Goal: Information Seeking & Learning: Learn about a topic

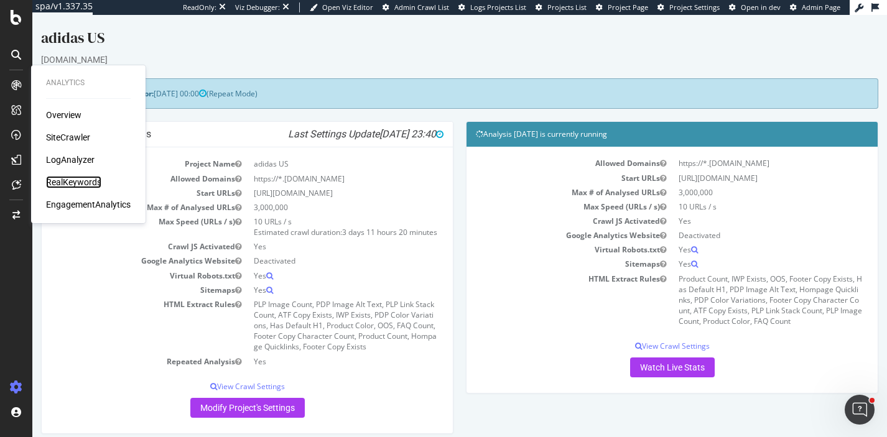
click at [65, 183] on div "RealKeywords" at bounding box center [73, 182] width 55 height 12
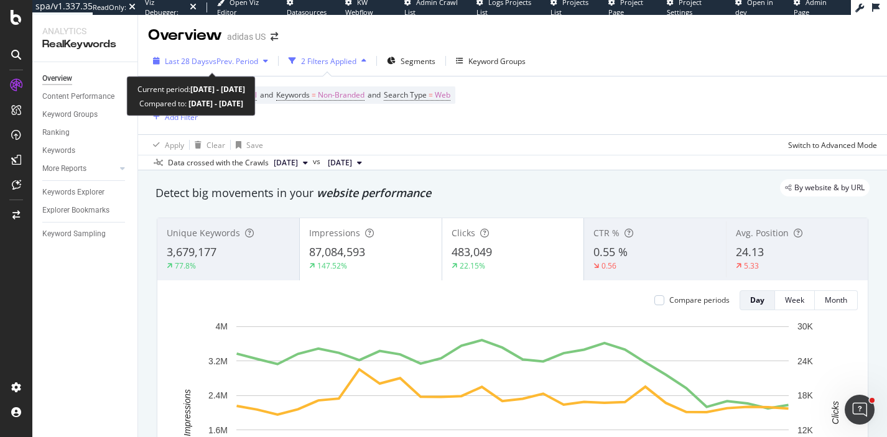
click at [239, 55] on div "Last 28 Days vs Prev. Period" at bounding box center [210, 61] width 125 height 19
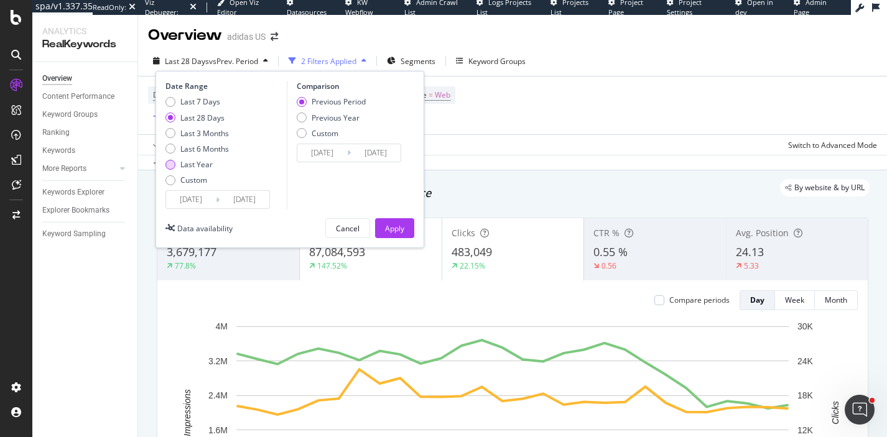
click at [198, 168] on div "Last Year" at bounding box center [196, 164] width 32 height 11
type input "[DATE]"
click at [324, 118] on div "Previous Year" at bounding box center [336, 118] width 48 height 11
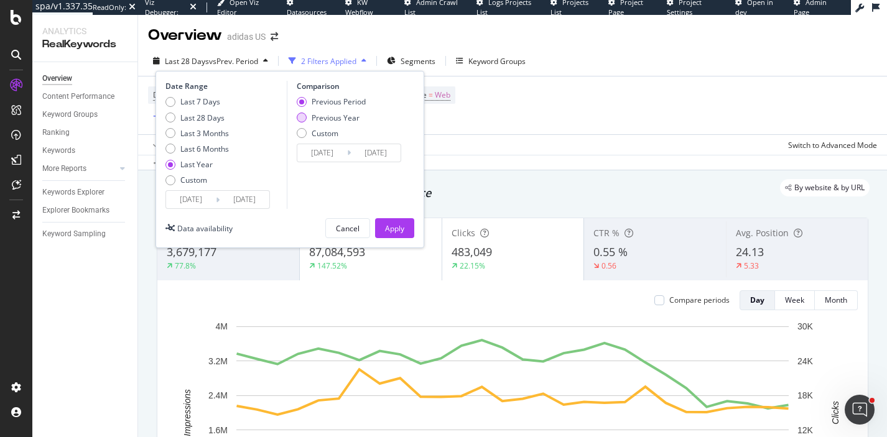
type input "[DATE]"
click at [401, 221] on div "Apply" at bounding box center [394, 228] width 19 height 19
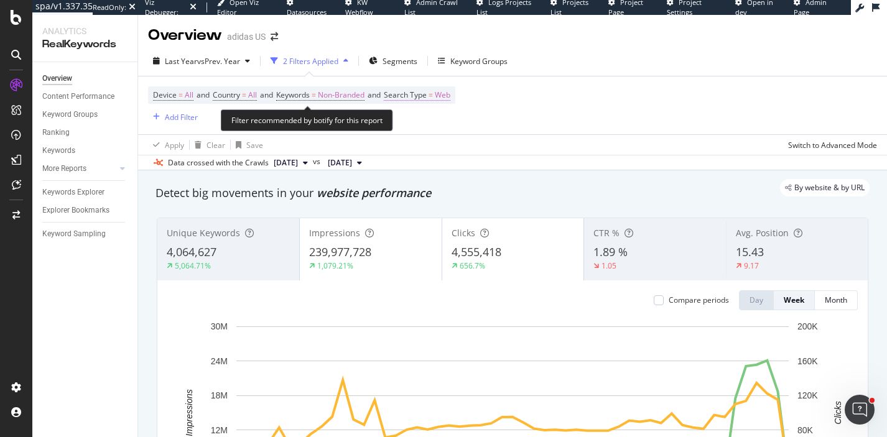
click at [450, 100] on span "Web" at bounding box center [443, 94] width 16 height 17
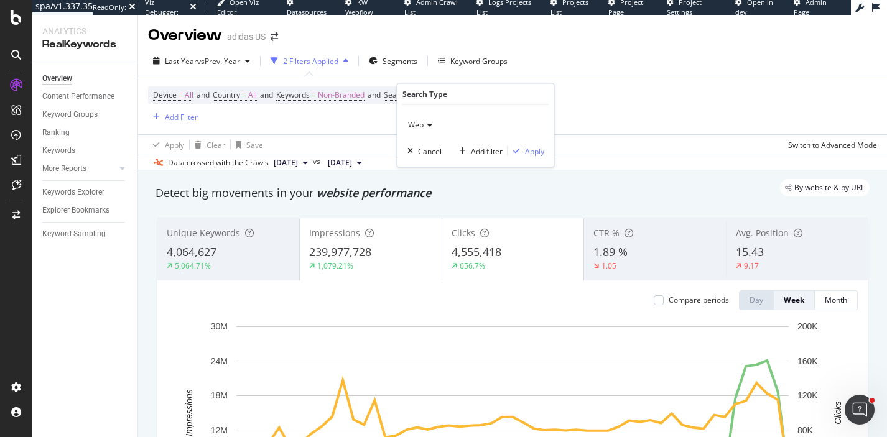
click at [576, 82] on div "Device = All and Country = All and Keywords = Non-Branded and Search Type = Web…" at bounding box center [512, 105] width 729 height 58
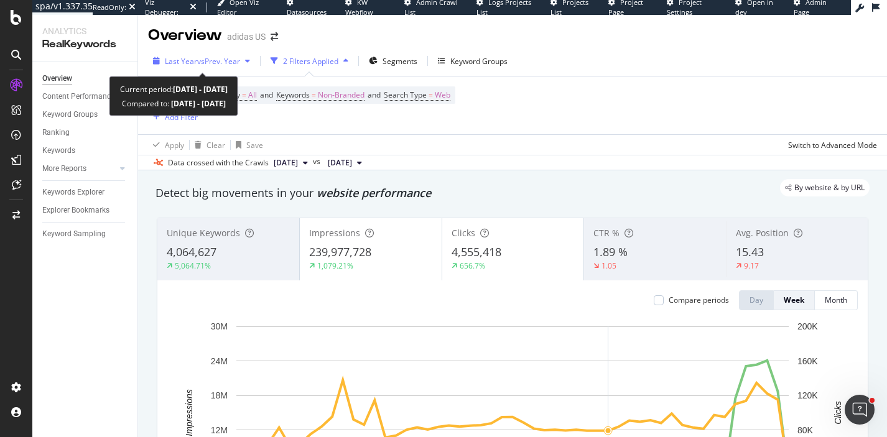
click at [226, 62] on span "vs Prev. Year" at bounding box center [218, 61] width 43 height 11
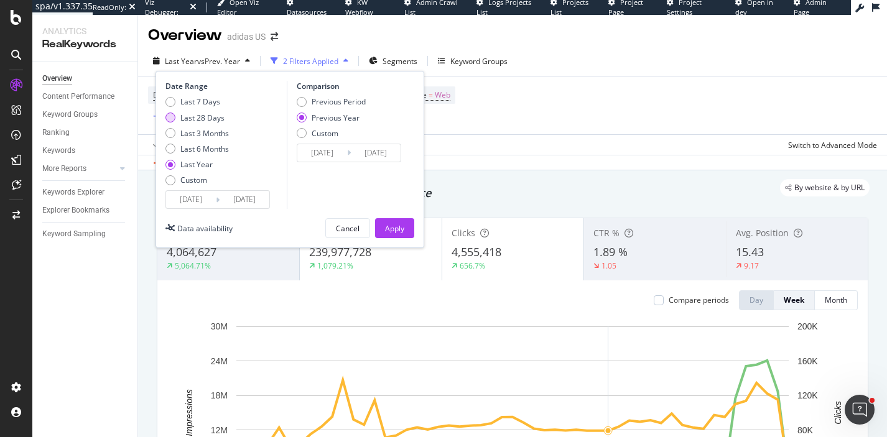
click at [204, 119] on div "Last 28 Days" at bounding box center [202, 118] width 44 height 11
type input "[DATE]"
click at [392, 227] on div "Apply" at bounding box center [394, 228] width 19 height 11
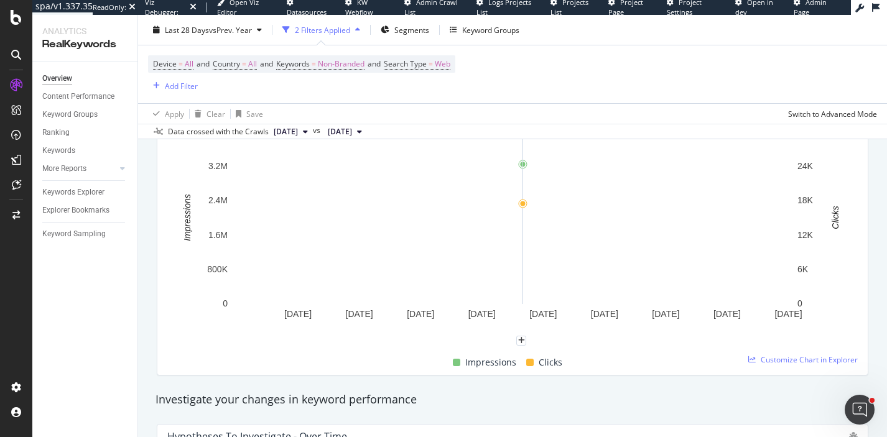
scroll to position [198, 0]
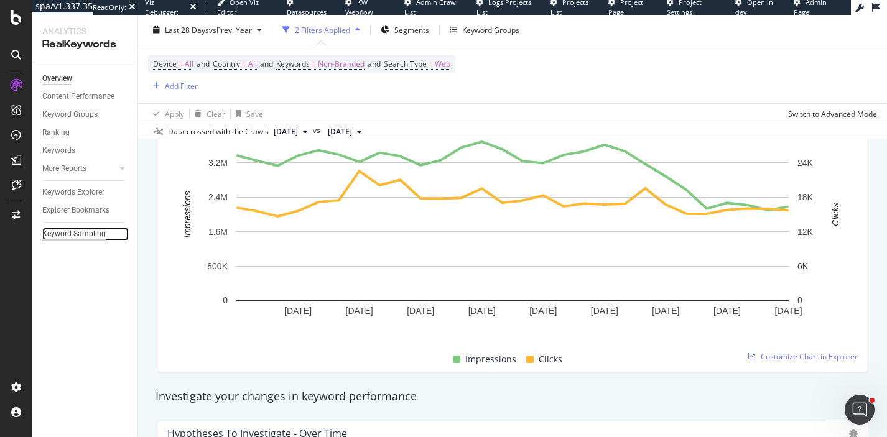
click at [86, 235] on div "Keyword Sampling" at bounding box center [73, 234] width 63 height 13
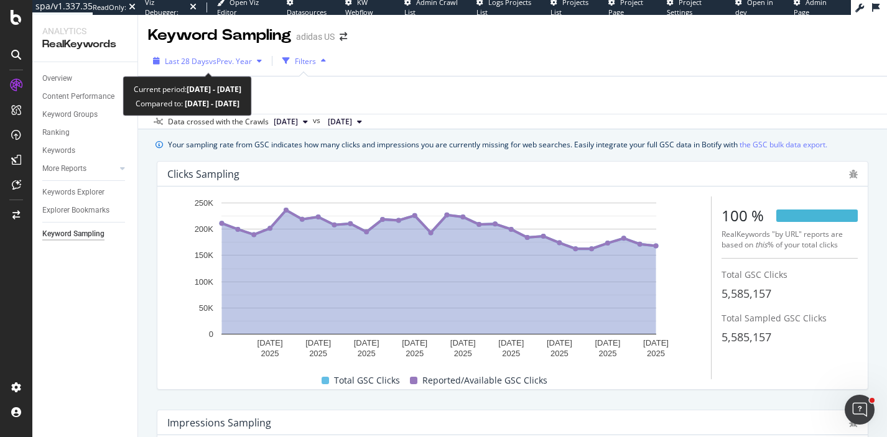
click at [236, 68] on div "Last 28 Days vs Prev. Year" at bounding box center [207, 61] width 119 height 19
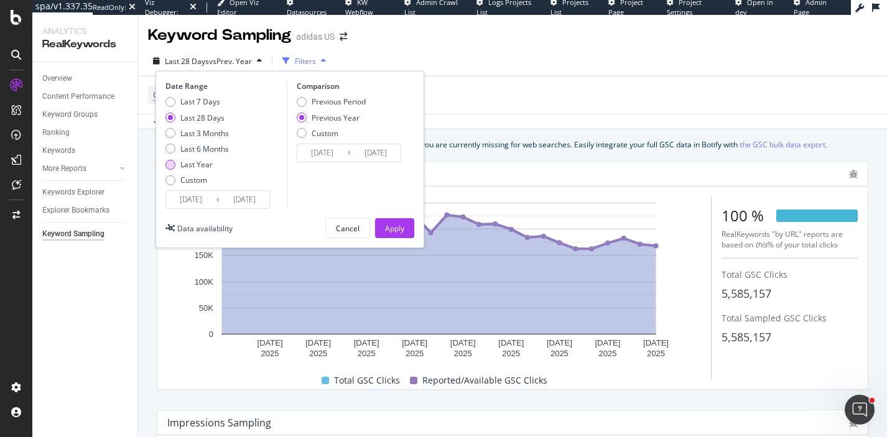
click at [201, 162] on div "Last Year" at bounding box center [196, 164] width 32 height 11
type input "[DATE]"
click at [389, 228] on div "Apply" at bounding box center [394, 228] width 19 height 11
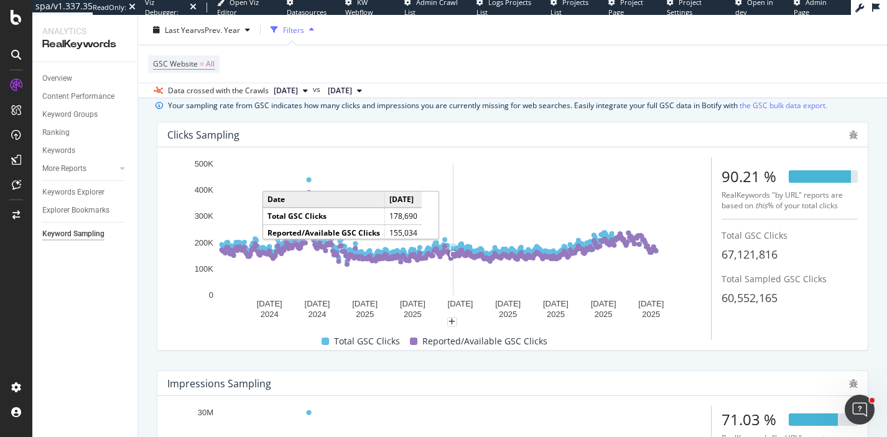
scroll to position [47, 0]
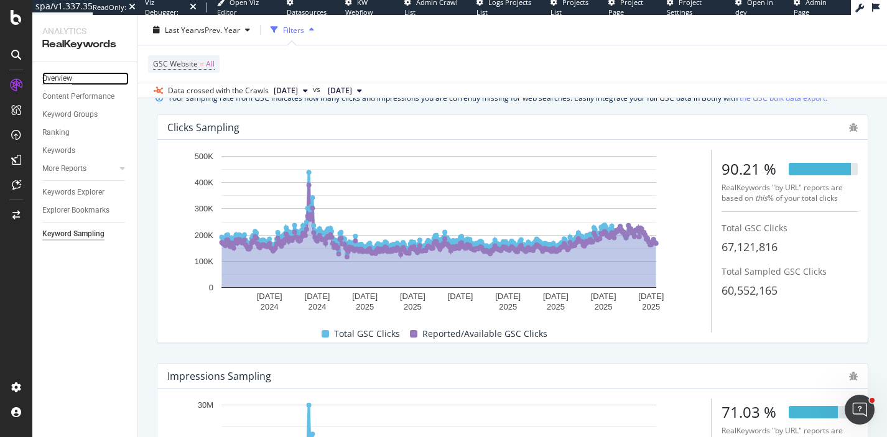
click at [56, 78] on div "Overview" at bounding box center [57, 78] width 30 height 13
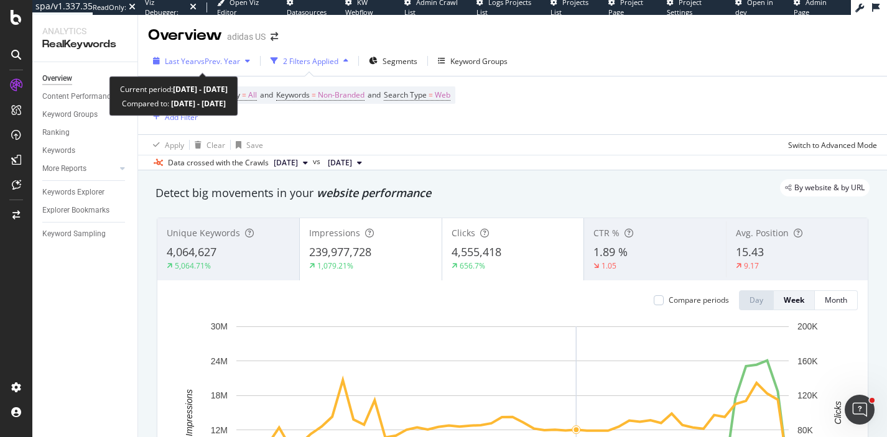
click at [233, 62] on span "vs Prev. Year" at bounding box center [218, 61] width 43 height 11
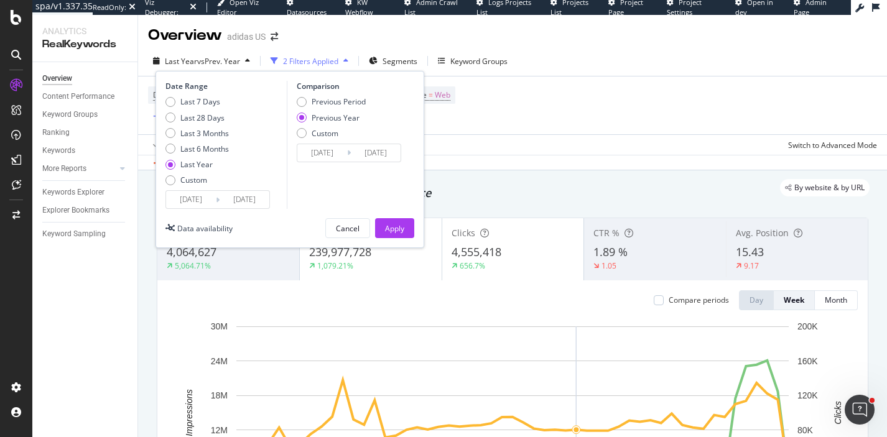
click at [195, 124] on div "Last 7 Days Last 28 Days Last 3 Months Last 6 Months Last Year Custom" at bounding box center [196, 143] width 63 height 94
click at [194, 119] on div "Last 28 Days" at bounding box center [202, 118] width 44 height 11
type input "[DATE]"
click at [316, 106] on div "Previous Period" at bounding box center [339, 101] width 54 height 11
type input "[DATE]"
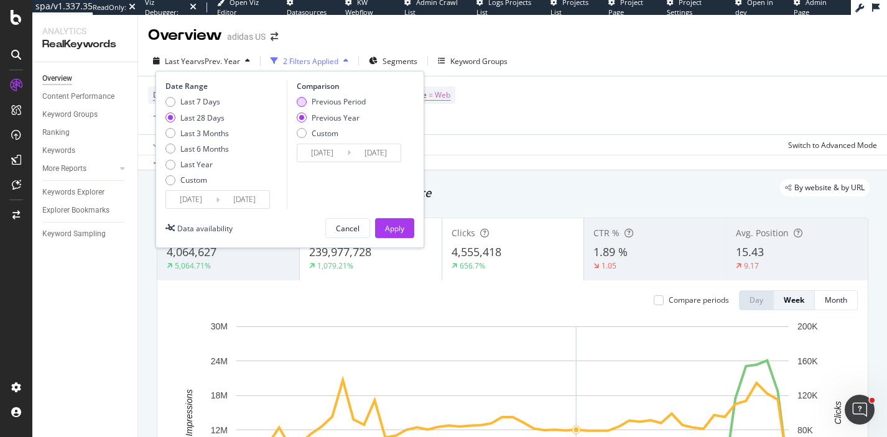
type input "[DATE]"
click at [404, 228] on button "Apply" at bounding box center [394, 228] width 39 height 20
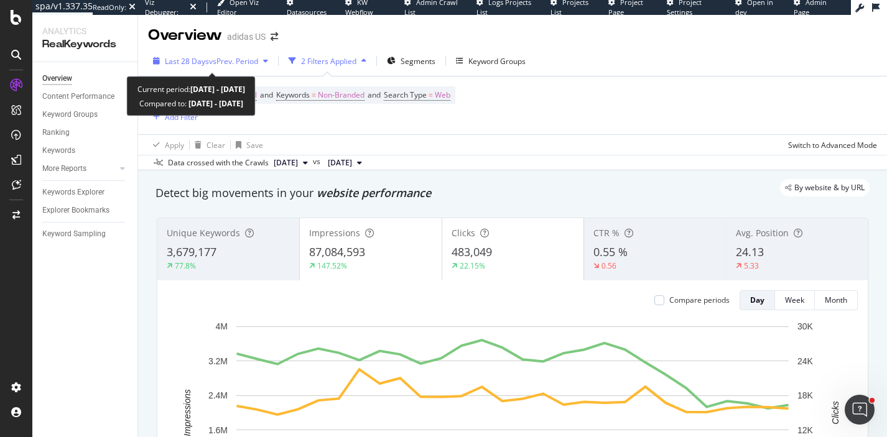
click at [238, 61] on span "vs Prev. Period" at bounding box center [233, 61] width 49 height 11
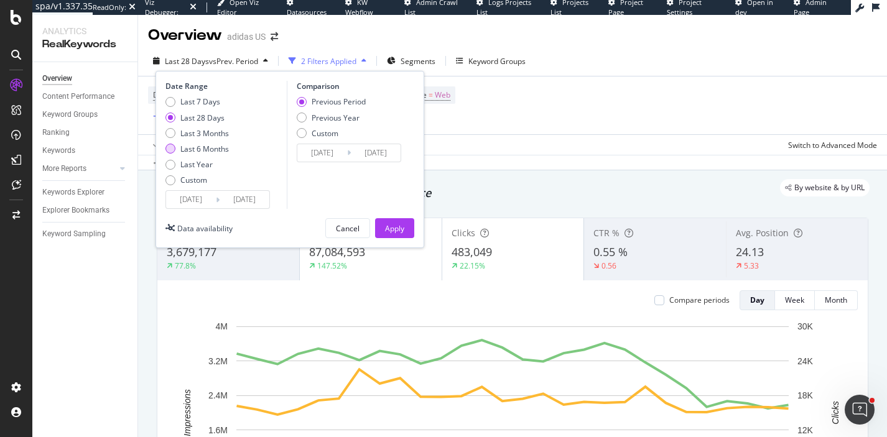
click at [214, 150] on div "Last 6 Months" at bounding box center [204, 149] width 49 height 11
type input "[DATE]"
click at [385, 223] on div "Apply" at bounding box center [394, 228] width 19 height 11
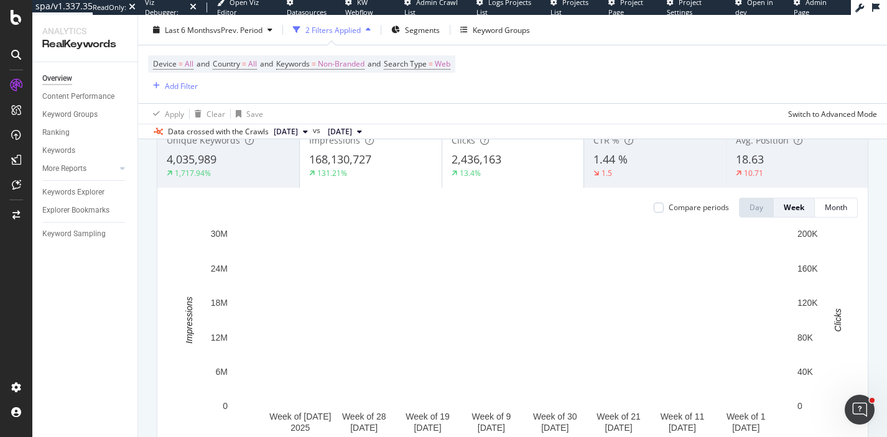
scroll to position [82, 0]
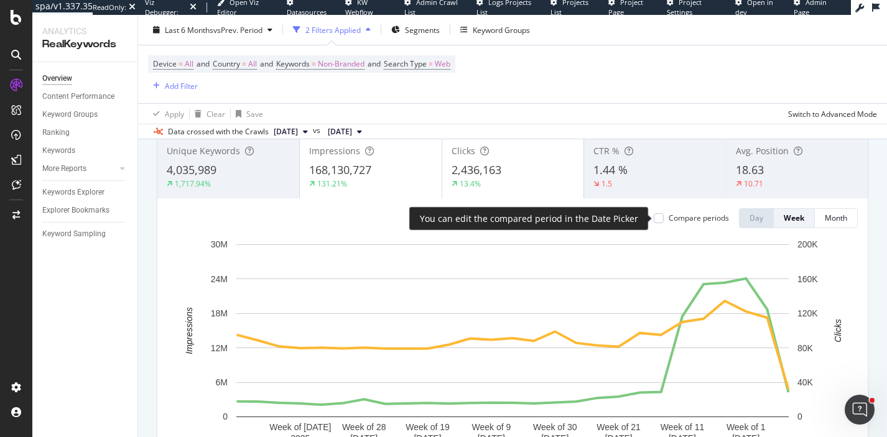
click at [657, 213] on div "Compare periods" at bounding box center [691, 218] width 75 height 11
click at [657, 221] on div at bounding box center [659, 218] width 10 height 10
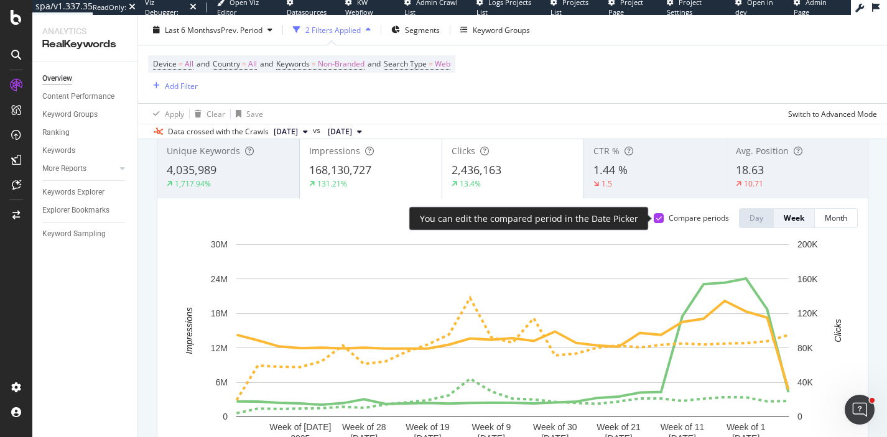
click at [659, 219] on icon at bounding box center [659, 218] width 6 height 6
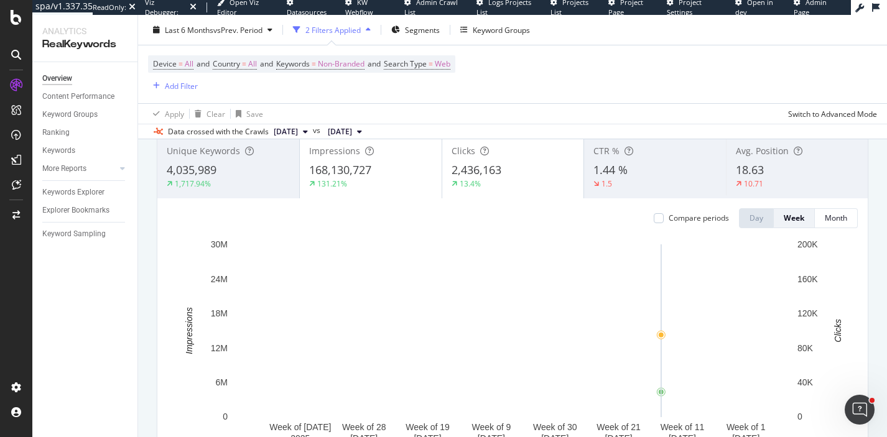
scroll to position [135, 0]
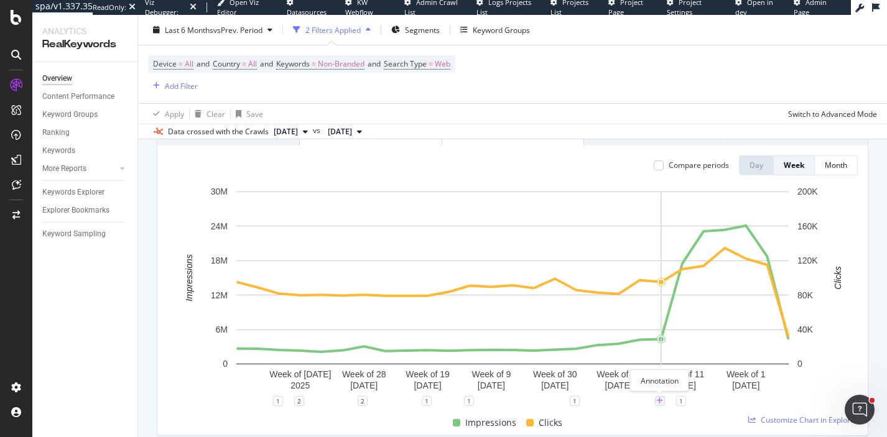
click at [658, 400] on icon "plus" at bounding box center [659, 400] width 7 height 7
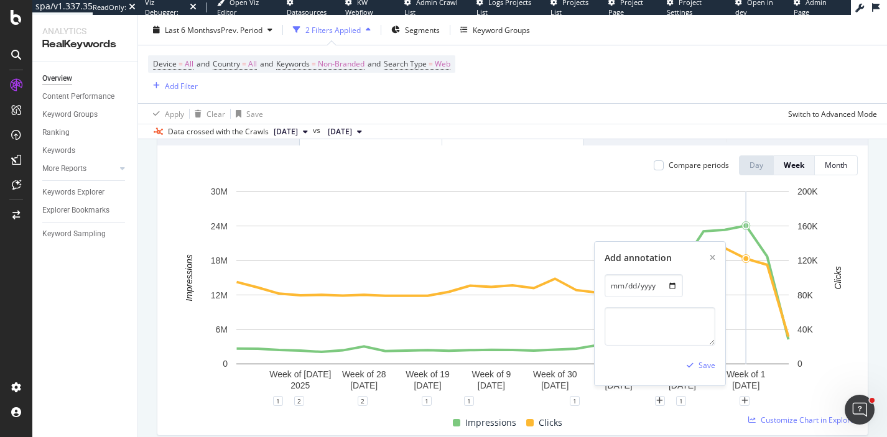
click at [727, 415] on div "Impressions Clicks" at bounding box center [507, 423] width 690 height 24
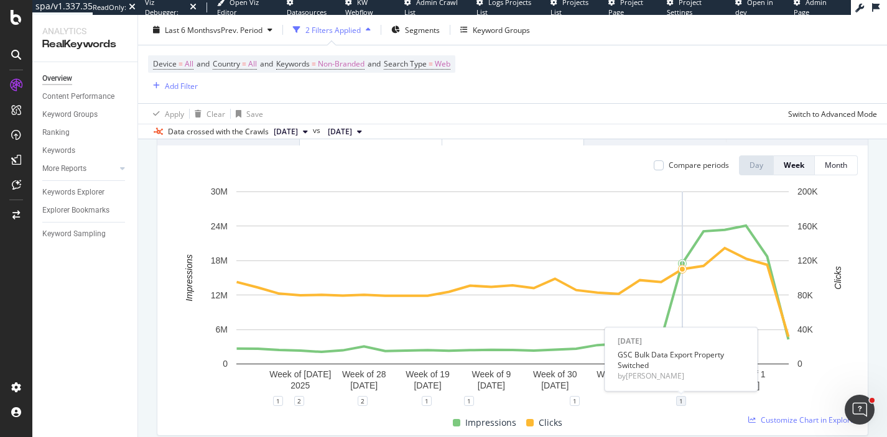
click at [683, 397] on div "1" at bounding box center [681, 401] width 10 height 10
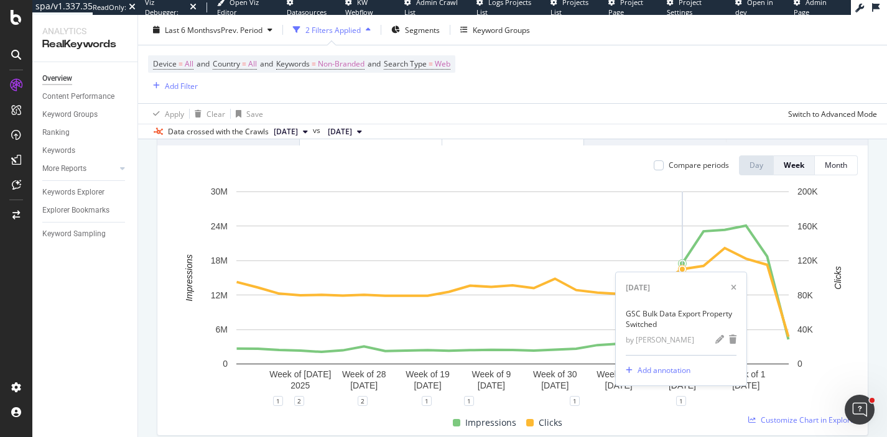
click at [662, 422] on div "Impressions Clicks" at bounding box center [507, 423] width 690 height 24
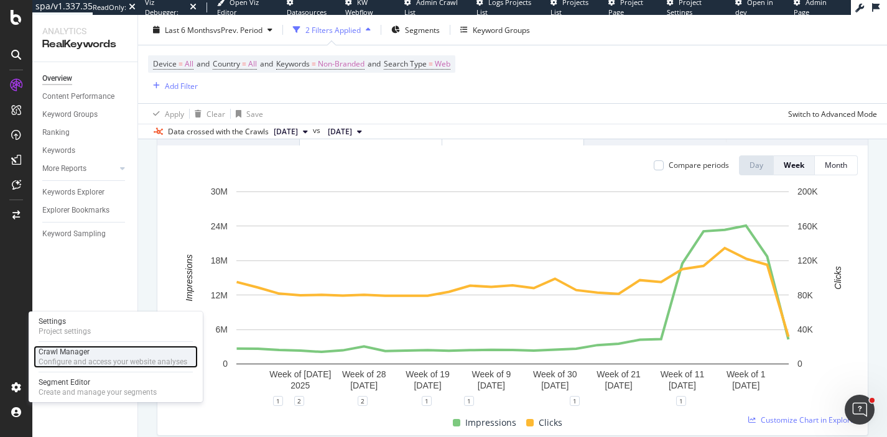
click at [65, 357] on div "Configure and access your website analyses" at bounding box center [113, 362] width 149 height 10
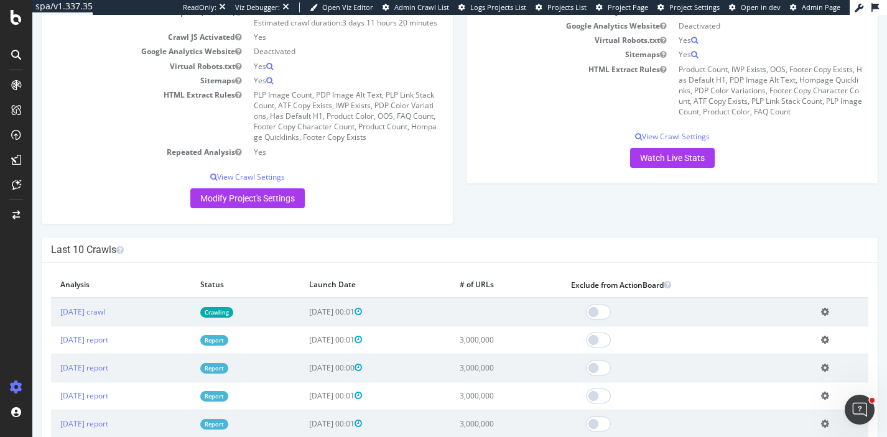
scroll to position [236, 0]
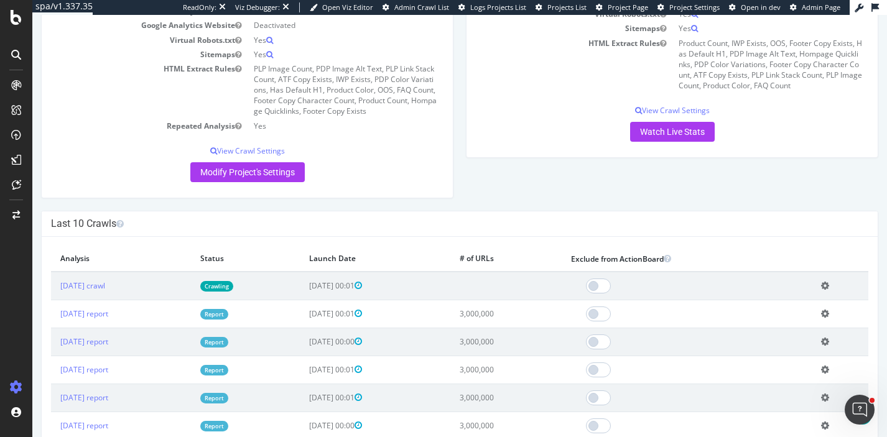
click at [108, 328] on td "[DATE] report" at bounding box center [121, 314] width 140 height 28
click at [101, 319] on link "[DATE] report" at bounding box center [84, 313] width 48 height 11
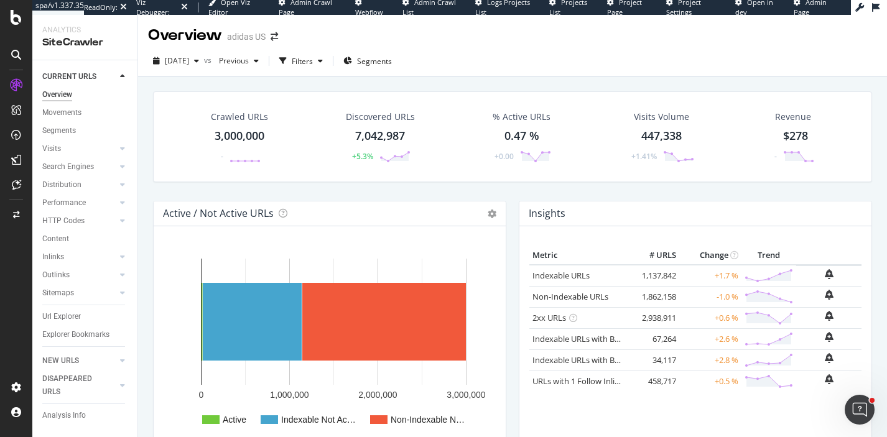
click at [17, 22] on icon at bounding box center [16, 17] width 11 height 15
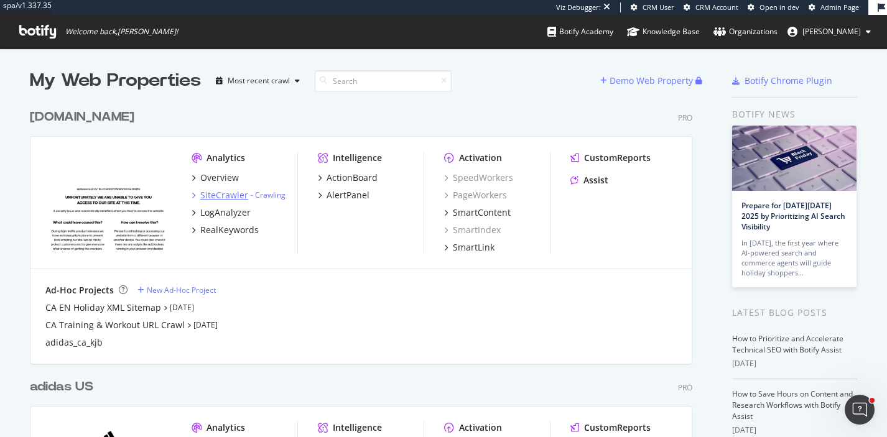
click at [220, 190] on div "SiteCrawler" at bounding box center [224, 195] width 48 height 12
